Goal: Go to known website: Go to known website

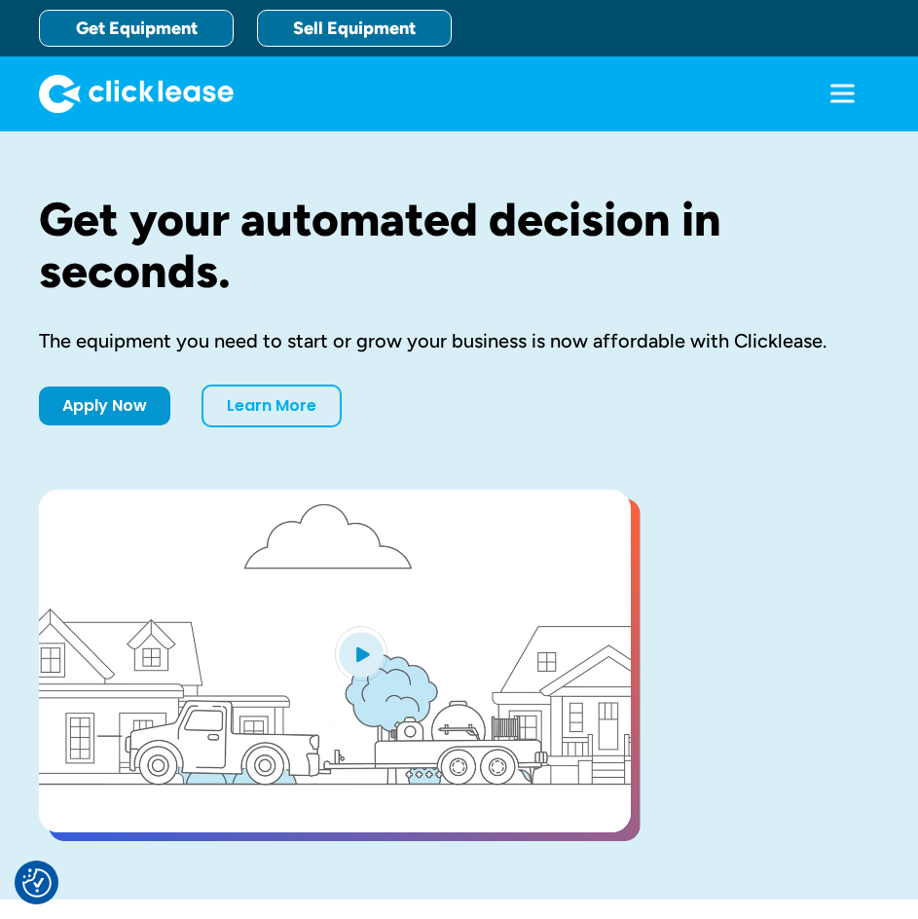
click at [318, 35] on link "Sell Equipment" at bounding box center [354, 28] width 195 height 37
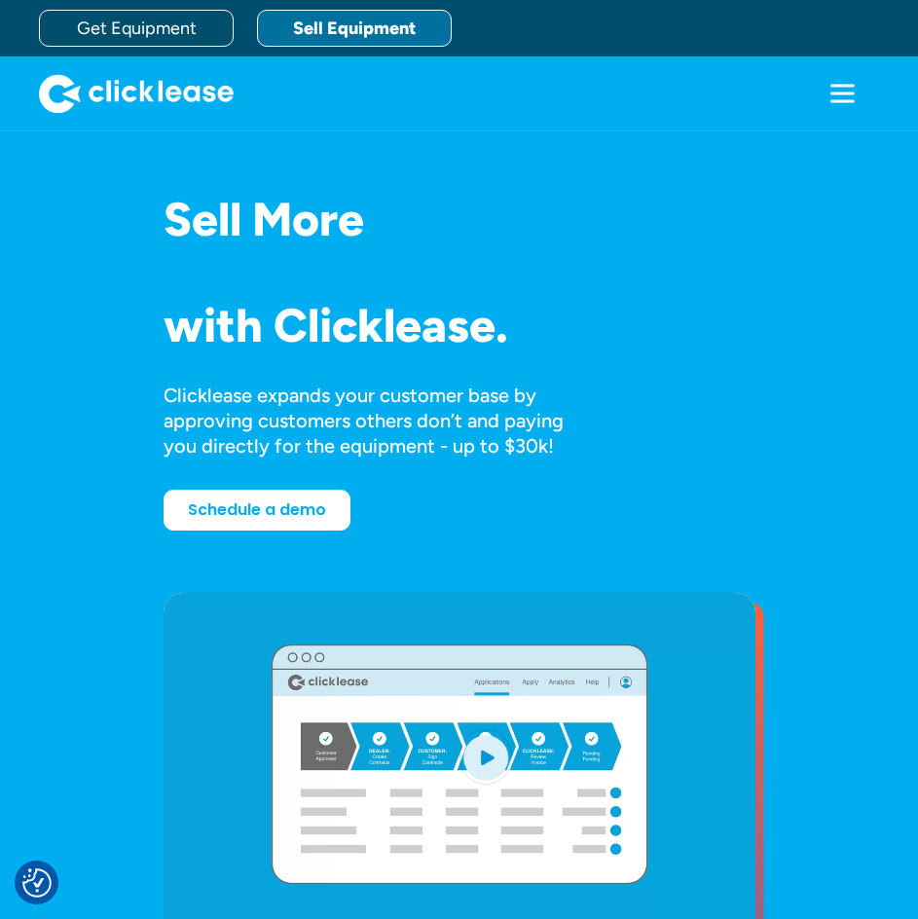
click at [831, 97] on icon "menu" at bounding box center [841, 93] width 39 height 39
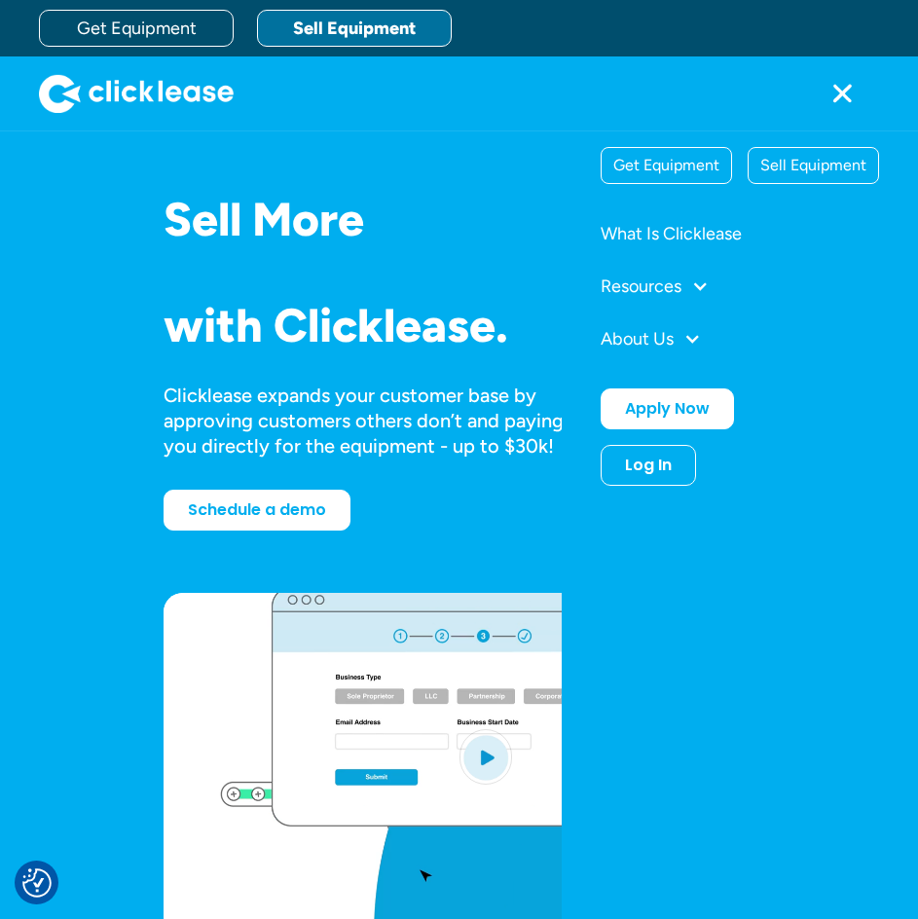
click at [648, 473] on div "Log In" at bounding box center [648, 464] width 47 height 19
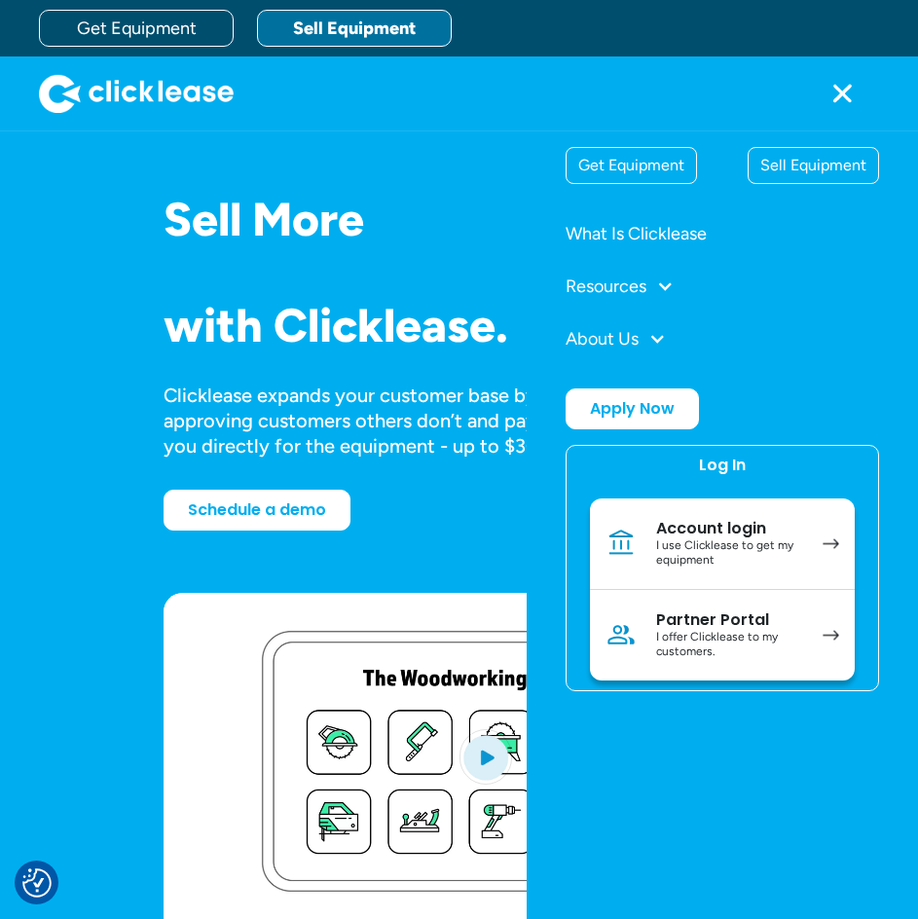
click at [682, 627] on div "Partner Portal" at bounding box center [729, 619] width 147 height 19
